Goal: Task Accomplishment & Management: Complete application form

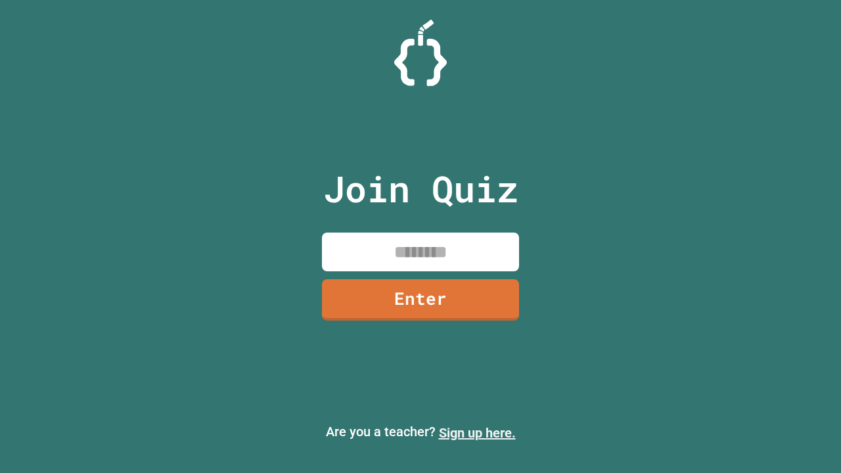
click at [471, 433] on link "Sign up here." at bounding box center [477, 433] width 77 height 16
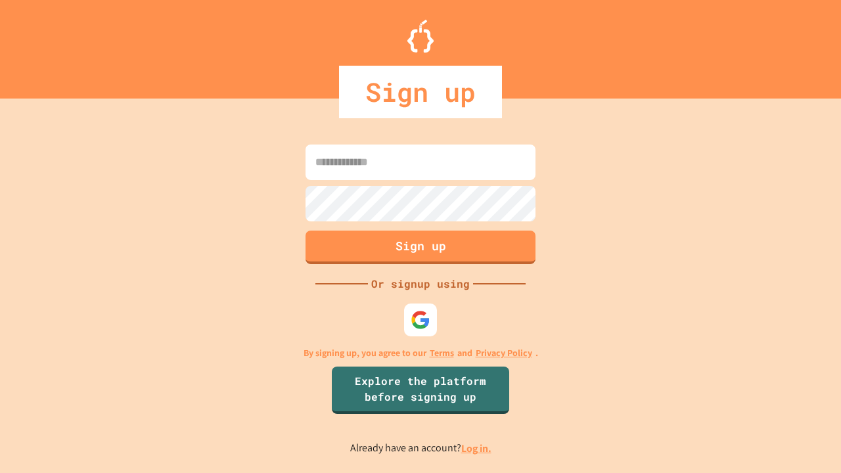
click at [477, 448] on link "Log in." at bounding box center [476, 449] width 30 height 14
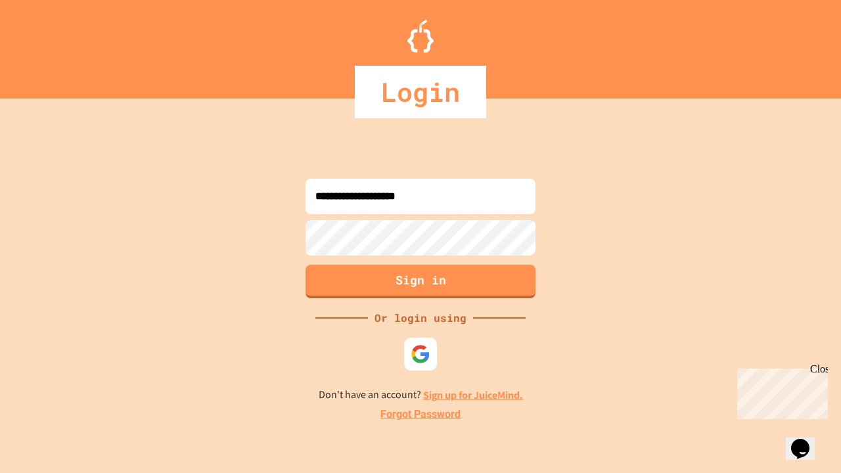
type input "**********"
